Goal: Register for event/course

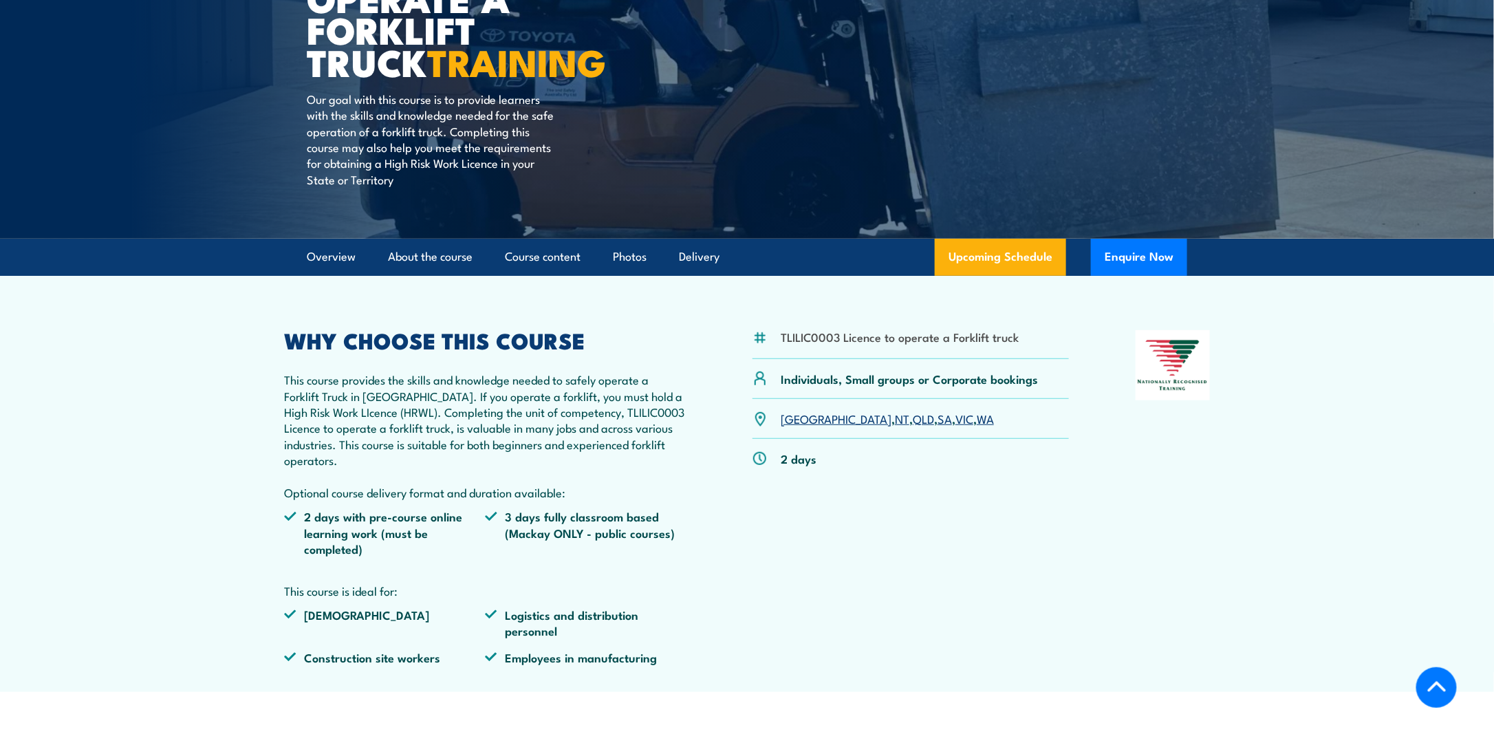
scroll to position [275, 0]
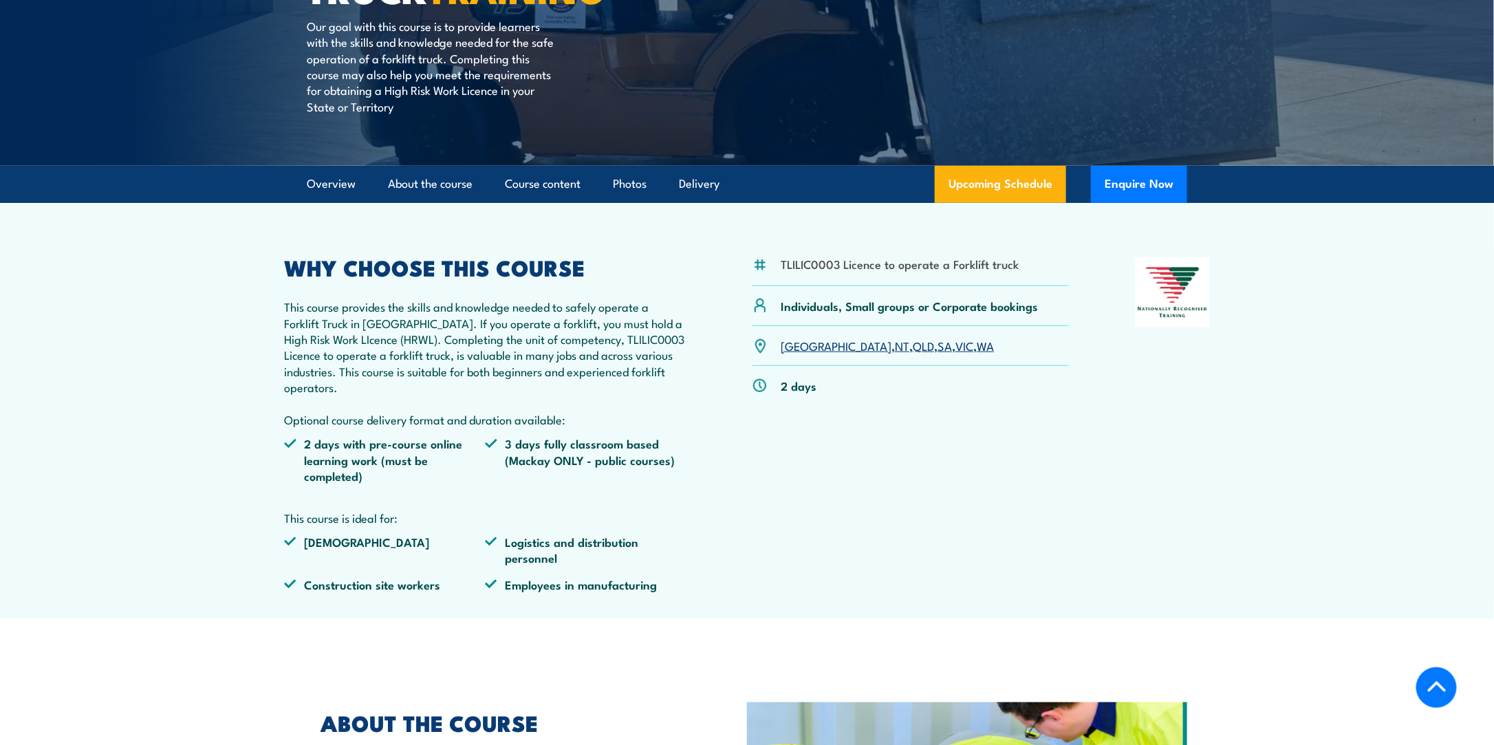
click at [797, 345] on link "[GEOGRAPHIC_DATA]" at bounding box center [836, 345] width 111 height 17
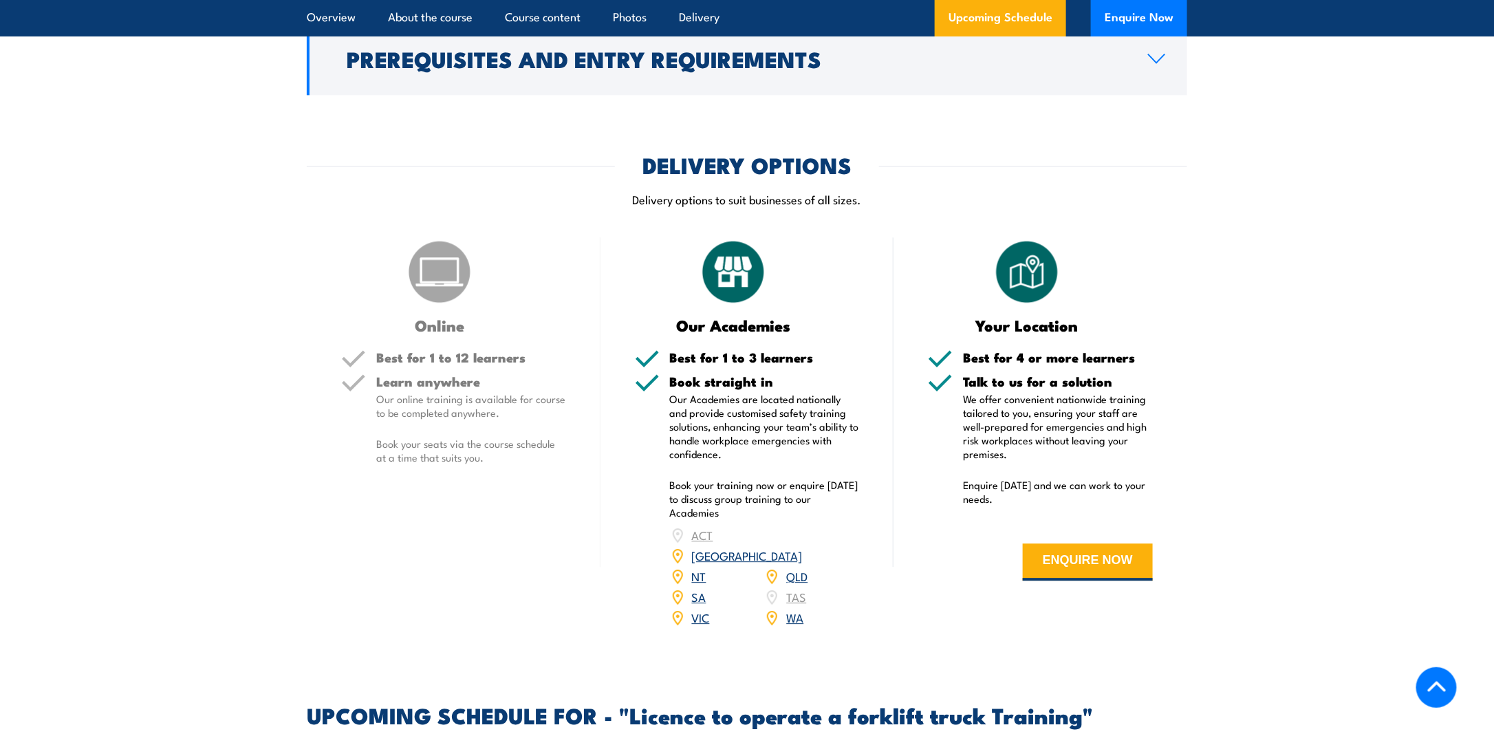
scroll to position [1546, 0]
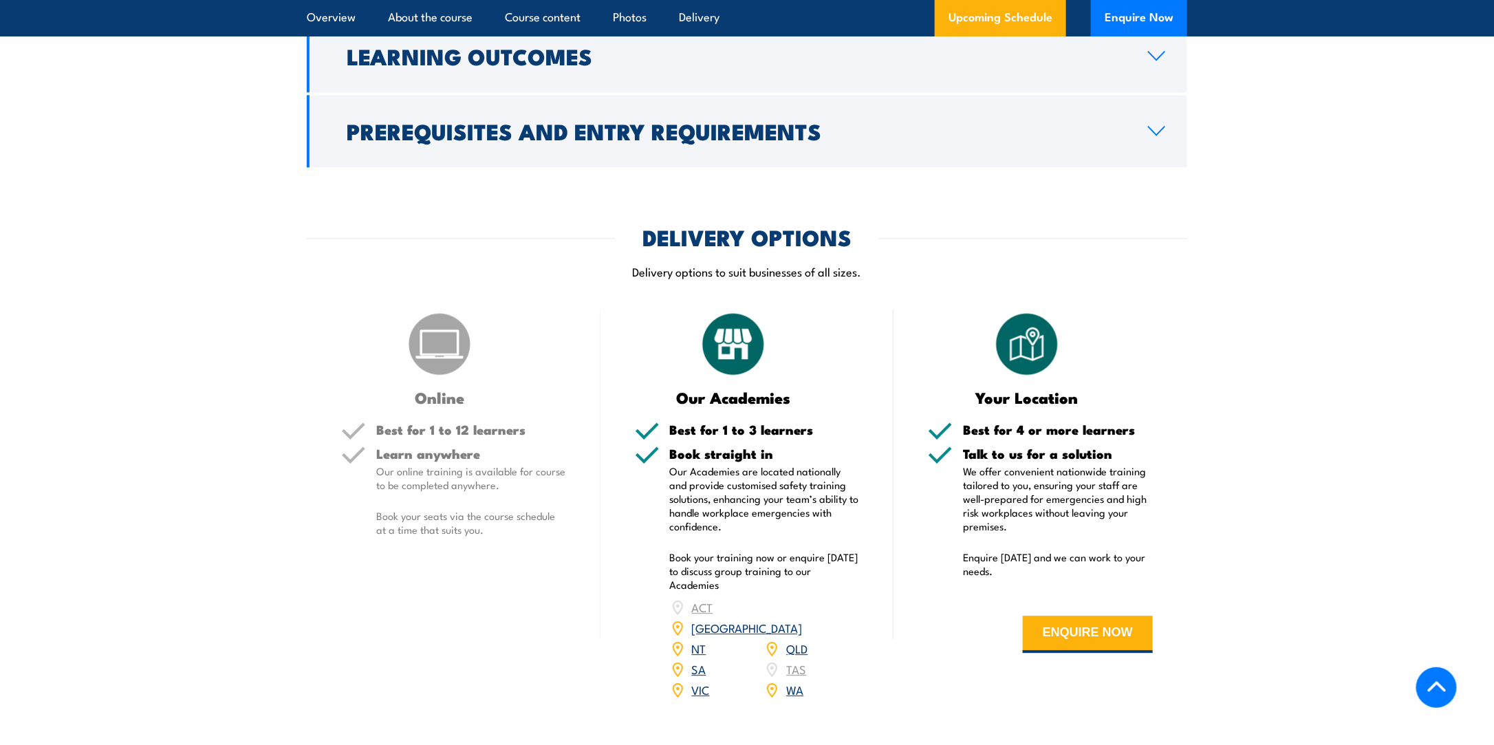
click at [742, 349] on img at bounding box center [733, 344] width 69 height 69
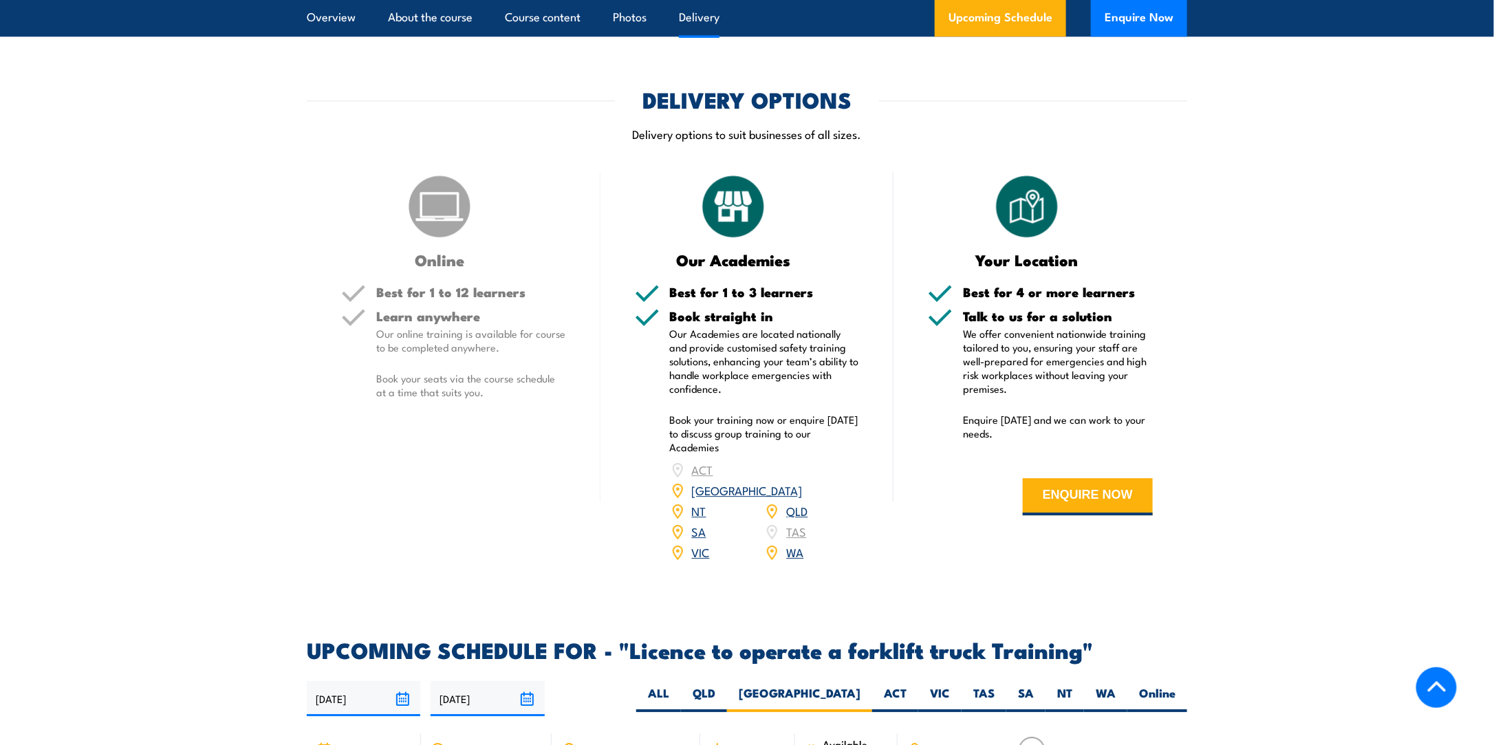
click at [799, 482] on link "[GEOGRAPHIC_DATA]" at bounding box center [747, 490] width 111 height 17
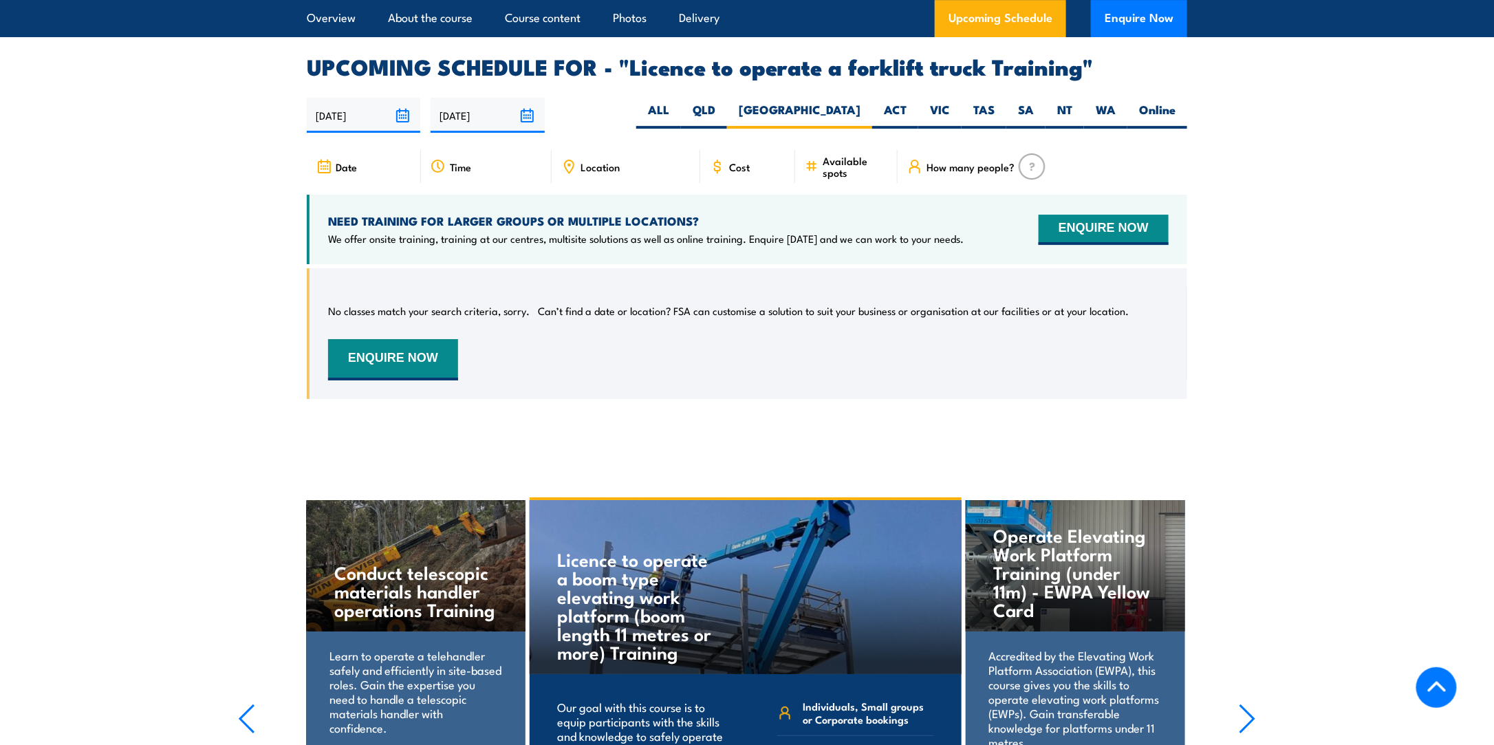
scroll to position [2303, 0]
